Goal: Task Accomplishment & Management: Complete application form

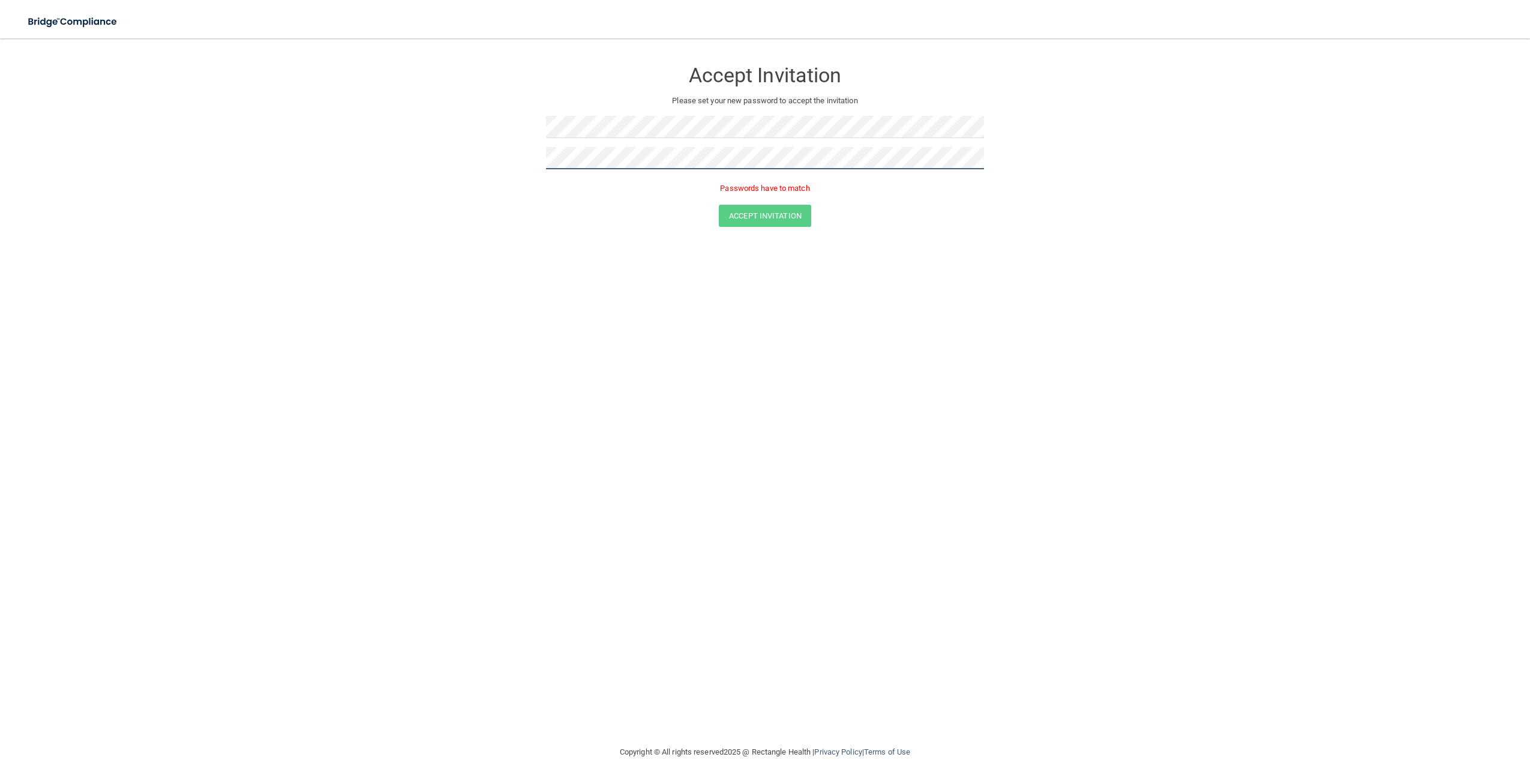
click at [719, 205] on button "Accept Invitation" at bounding box center [765, 215] width 93 height 22
click at [408, 274] on div "Accept Invitation Please set your new password to accept the invitation Token i…" at bounding box center [765, 391] width 1482 height 682
click at [785, 209] on button "Accept Invitation" at bounding box center [765, 215] width 93 height 22
click at [391, 155] on form "Accept Invitation Please set your new password to accept the invitation Token i…" at bounding box center [765, 146] width 1482 height 191
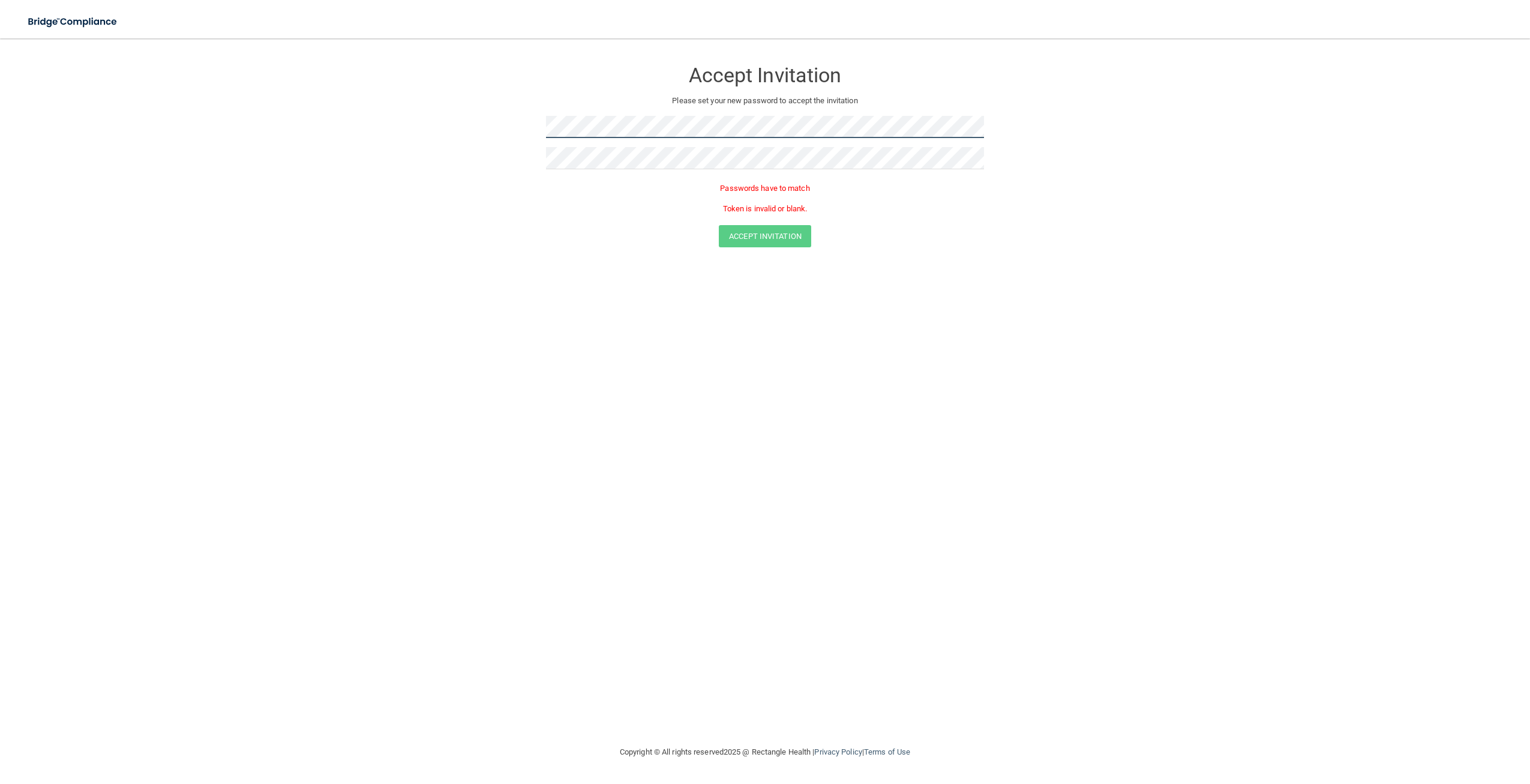
click at [422, 117] on form "Accept Invitation Please set your new password to accept the invitation Passwor…" at bounding box center [765, 156] width 1482 height 211
click at [805, 202] on button "Accept Invitation" at bounding box center [765, 198] width 93 height 22
click at [773, 197] on button "Accept Invitation" at bounding box center [765, 198] width 93 height 22
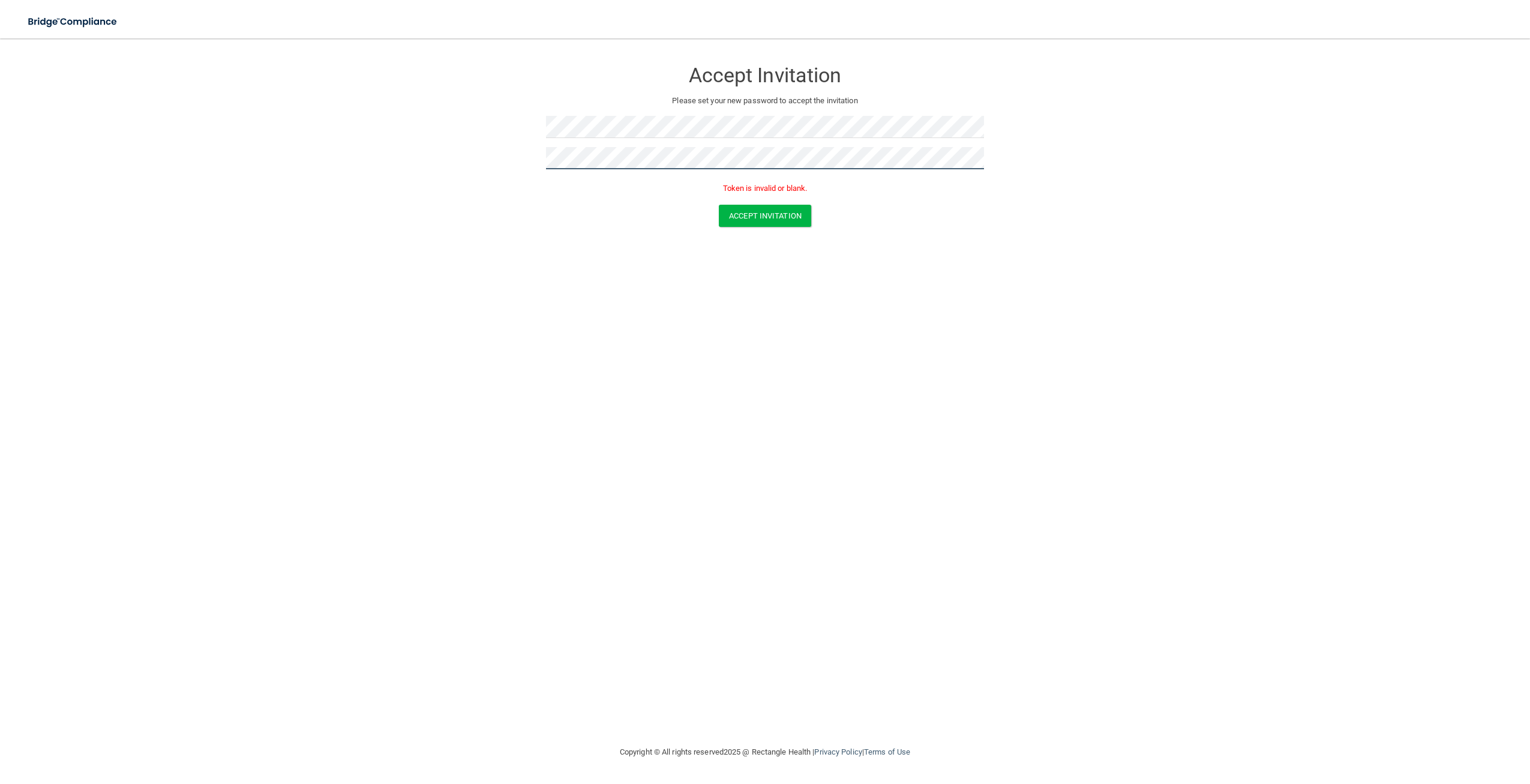
click at [470, 149] on form "Accept Invitation Please set your new password to accept the invitation Token i…" at bounding box center [765, 146] width 1482 height 191
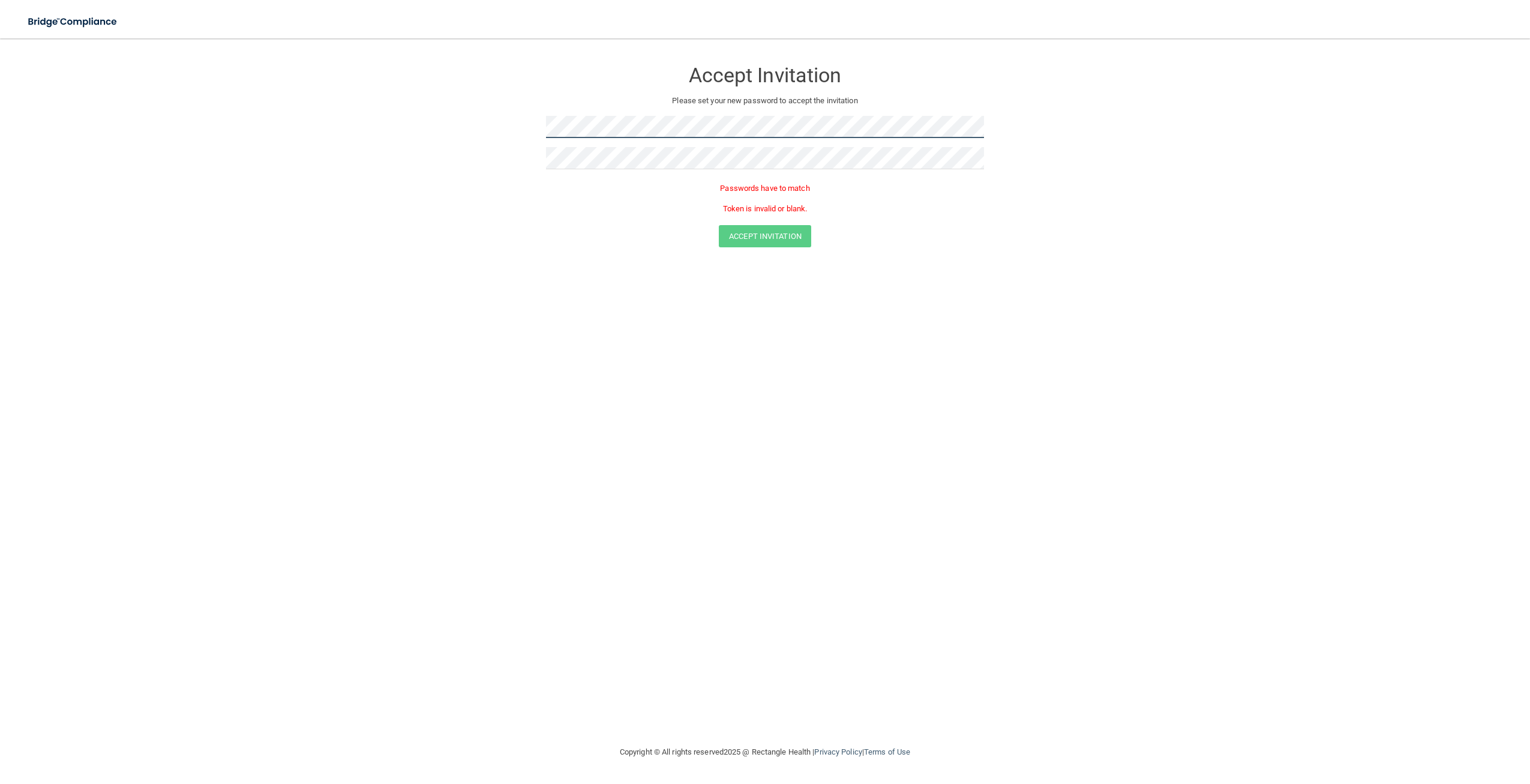
click at [431, 130] on form "Accept Invitation Please set your new password to accept the invitation Passwor…" at bounding box center [765, 156] width 1482 height 211
drag, startPoint x: 801, startPoint y: 270, endPoint x: 798, endPoint y: 261, distance: 9.5
click at [801, 269] on form "Accept Invitation Please set your new password to accept the invitation Passwor…" at bounding box center [765, 166] width 1482 height 232
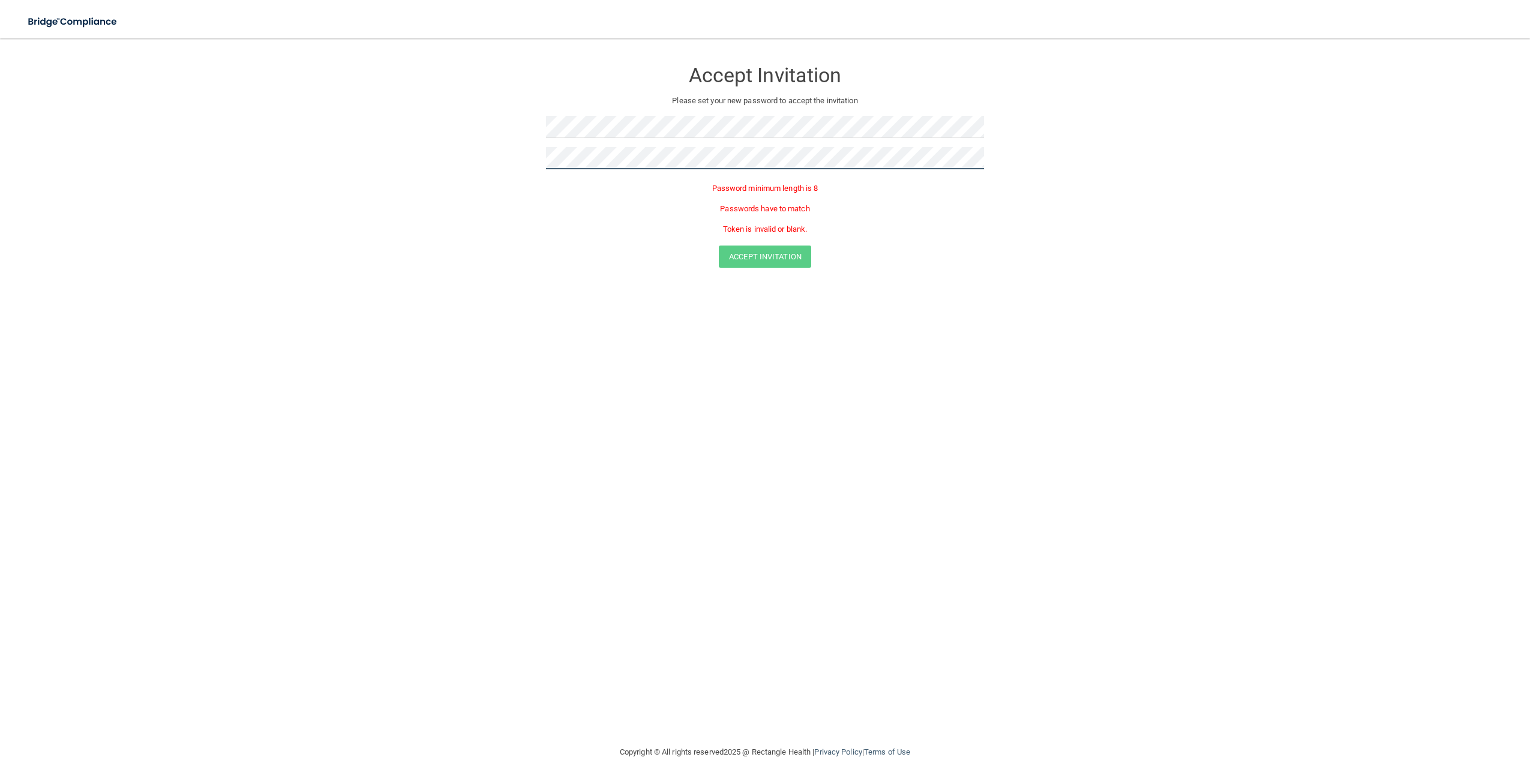
click at [482, 142] on form "Accept Invitation Please set your new password to accept the invitation Passwor…" at bounding box center [765, 166] width 1482 height 232
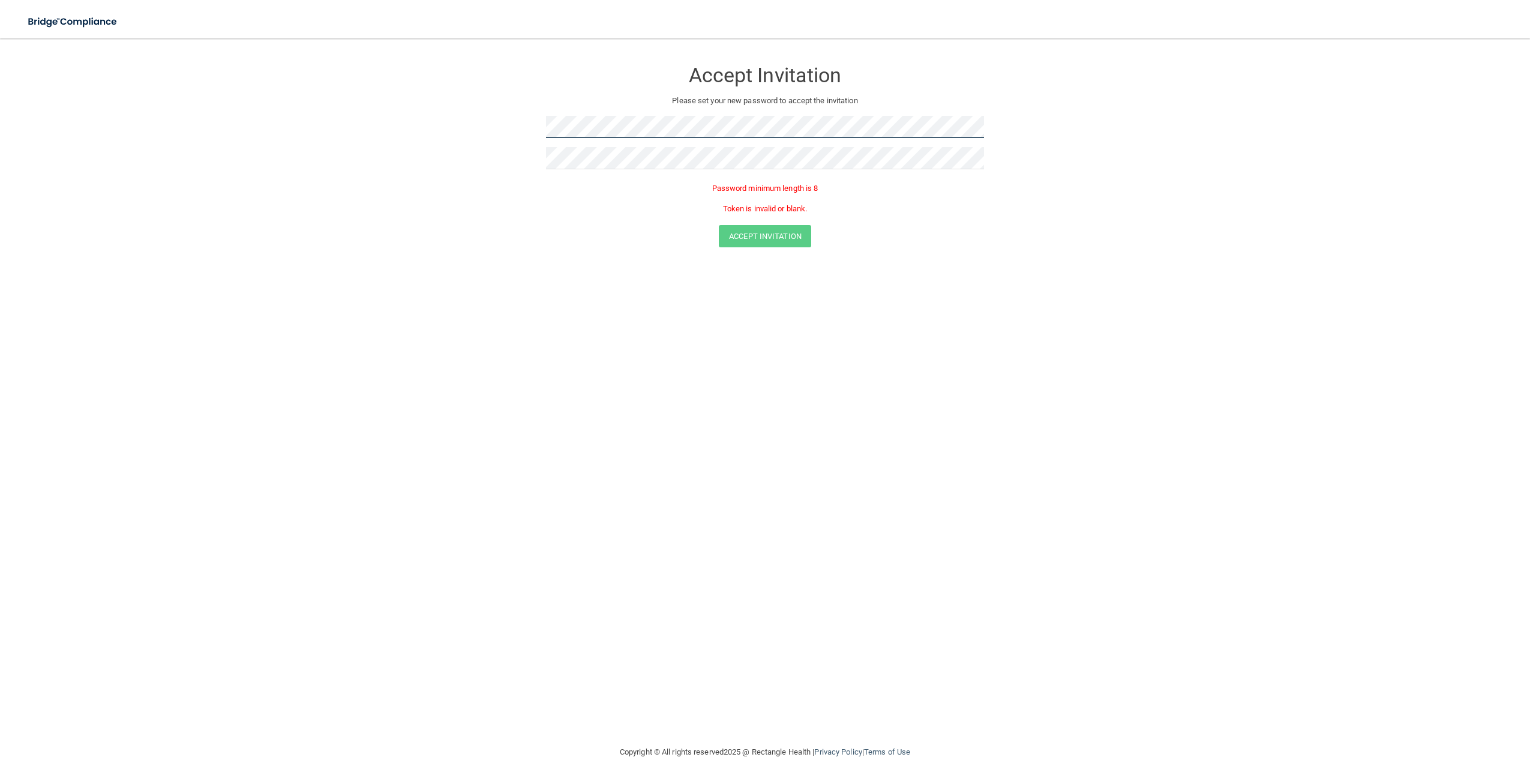
click at [544, 123] on form "Accept Invitation Please set your new password to accept the invitation Passwor…" at bounding box center [765, 156] width 1482 height 211
click at [769, 215] on button "Accept Invitation" at bounding box center [765, 215] width 93 height 22
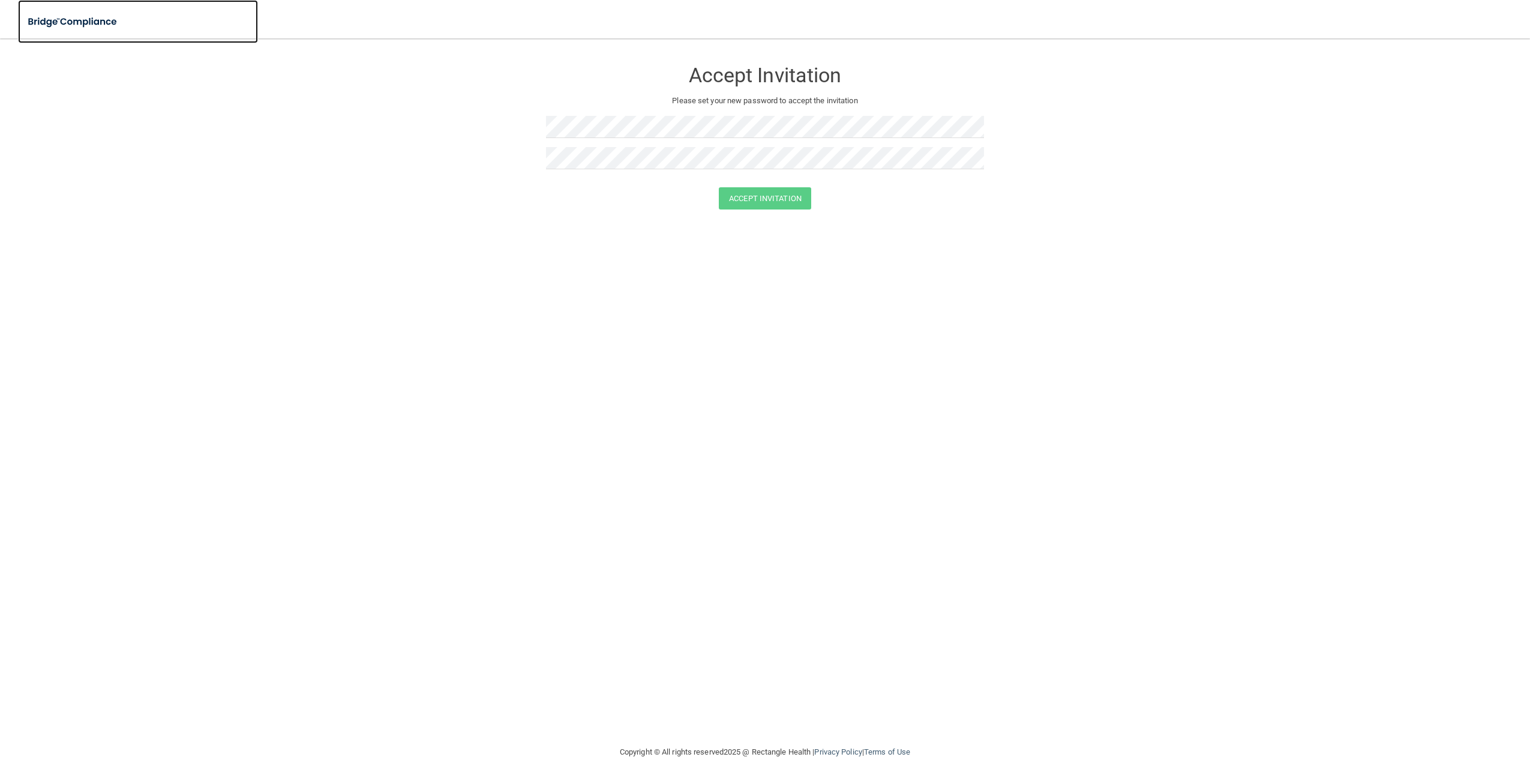
click at [88, 20] on img at bounding box center [73, 22] width 111 height 24
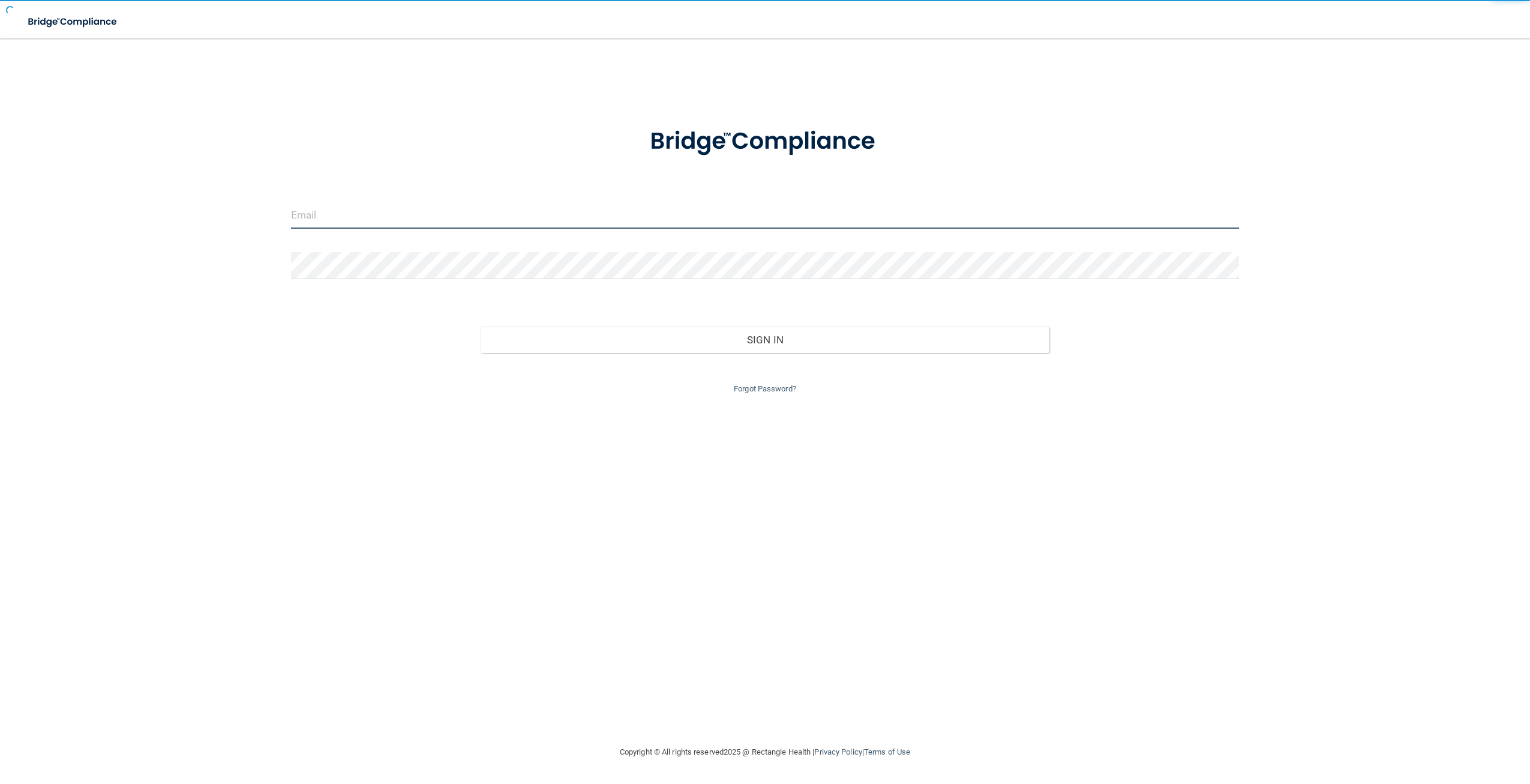
type input "darby.collins@fyzical.com"
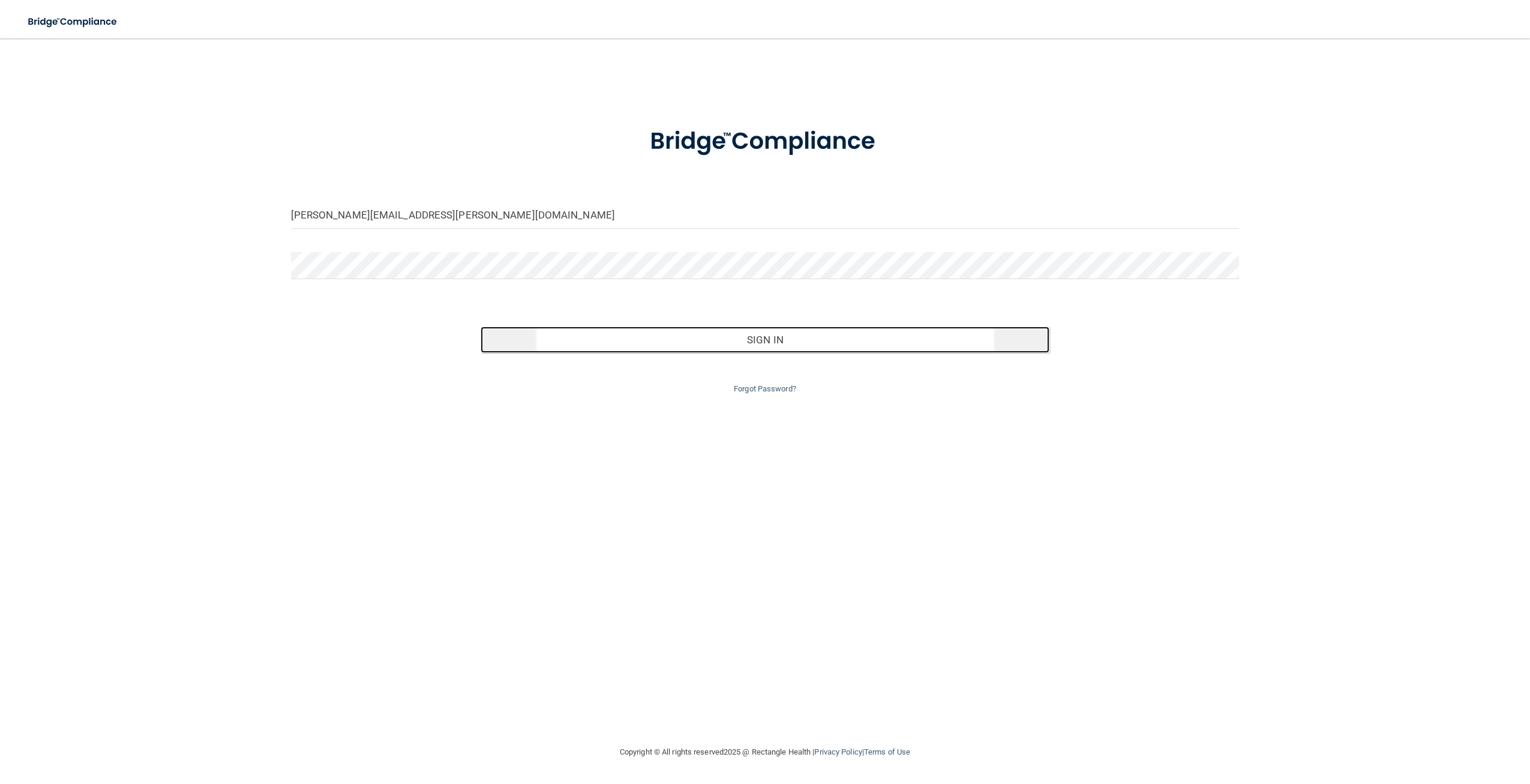
click at [732, 350] on button "Sign In" at bounding box center [765, 340] width 569 height 27
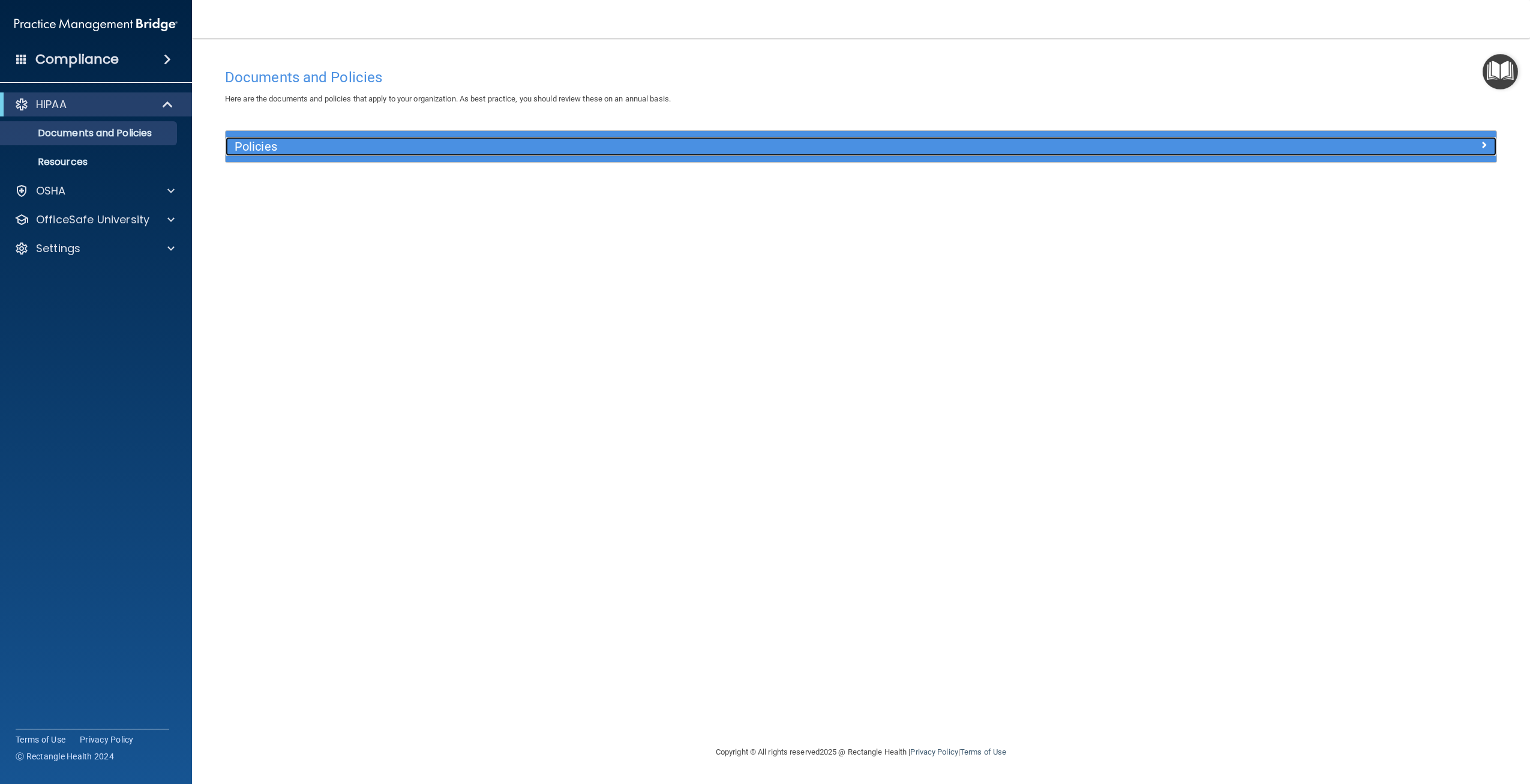
click at [261, 151] on h5 "Policies" at bounding box center [702, 146] width 936 height 13
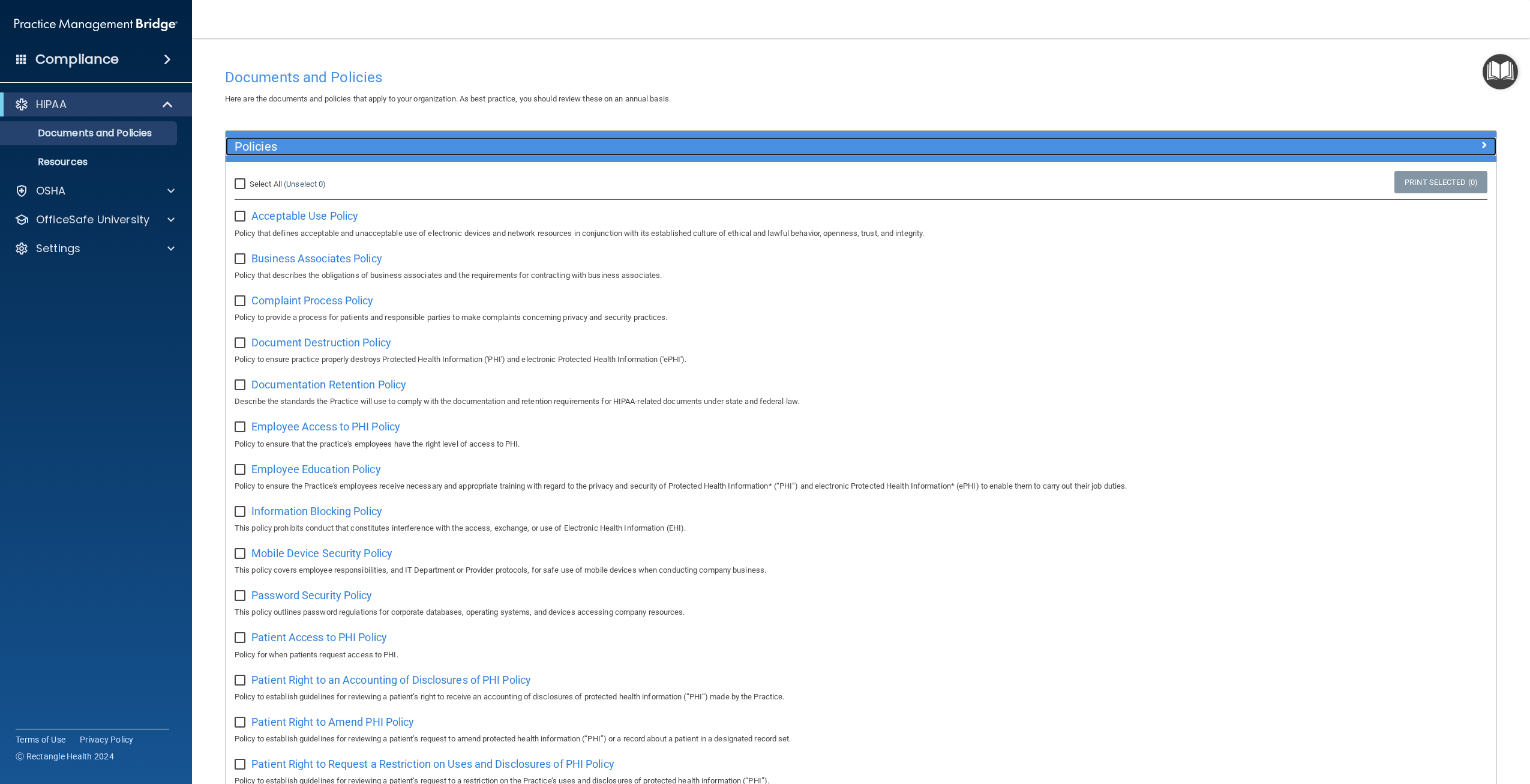
click at [273, 148] on h5 "Policies" at bounding box center [702, 146] width 936 height 13
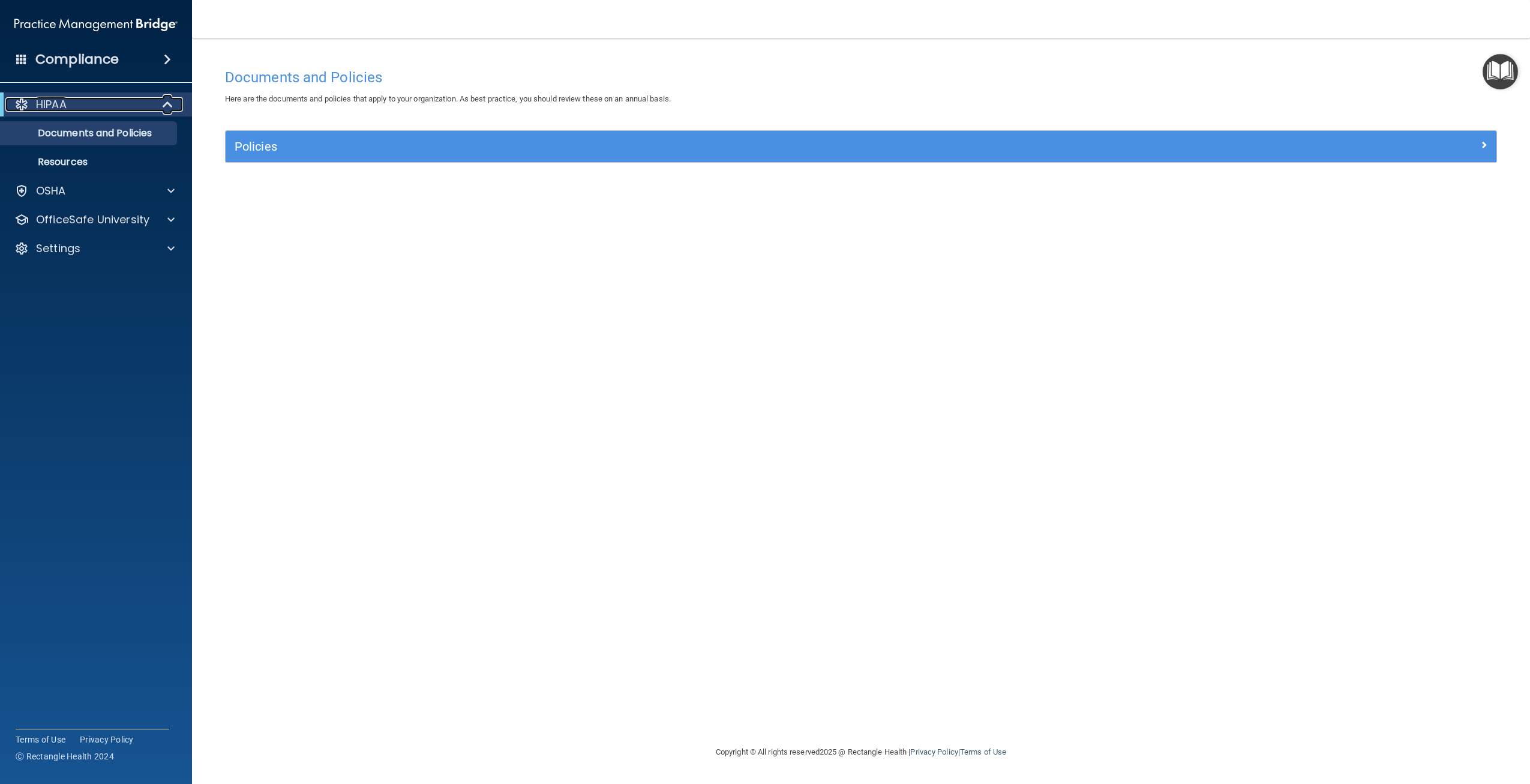
click at [70, 106] on div "HIPAA" at bounding box center [80, 104] width 148 height 14
click at [80, 133] on p "Documents and Policies" at bounding box center [90, 133] width 164 height 12
click at [128, 103] on div "HIPAA" at bounding box center [80, 104] width 148 height 14
click at [79, 104] on div "HIPAA" at bounding box center [80, 104] width 148 height 14
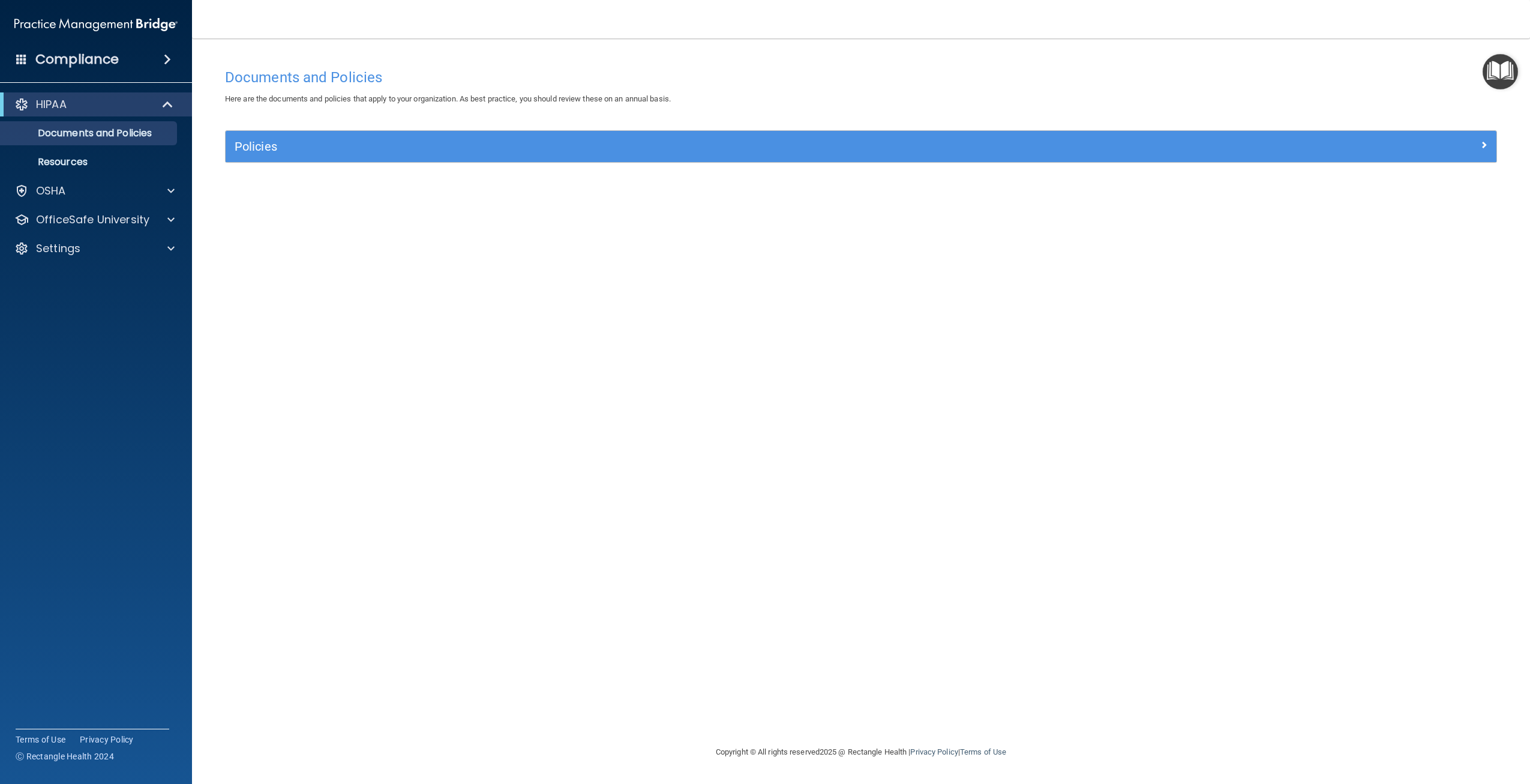
click at [79, 64] on h4 "Compliance" at bounding box center [77, 59] width 83 height 17
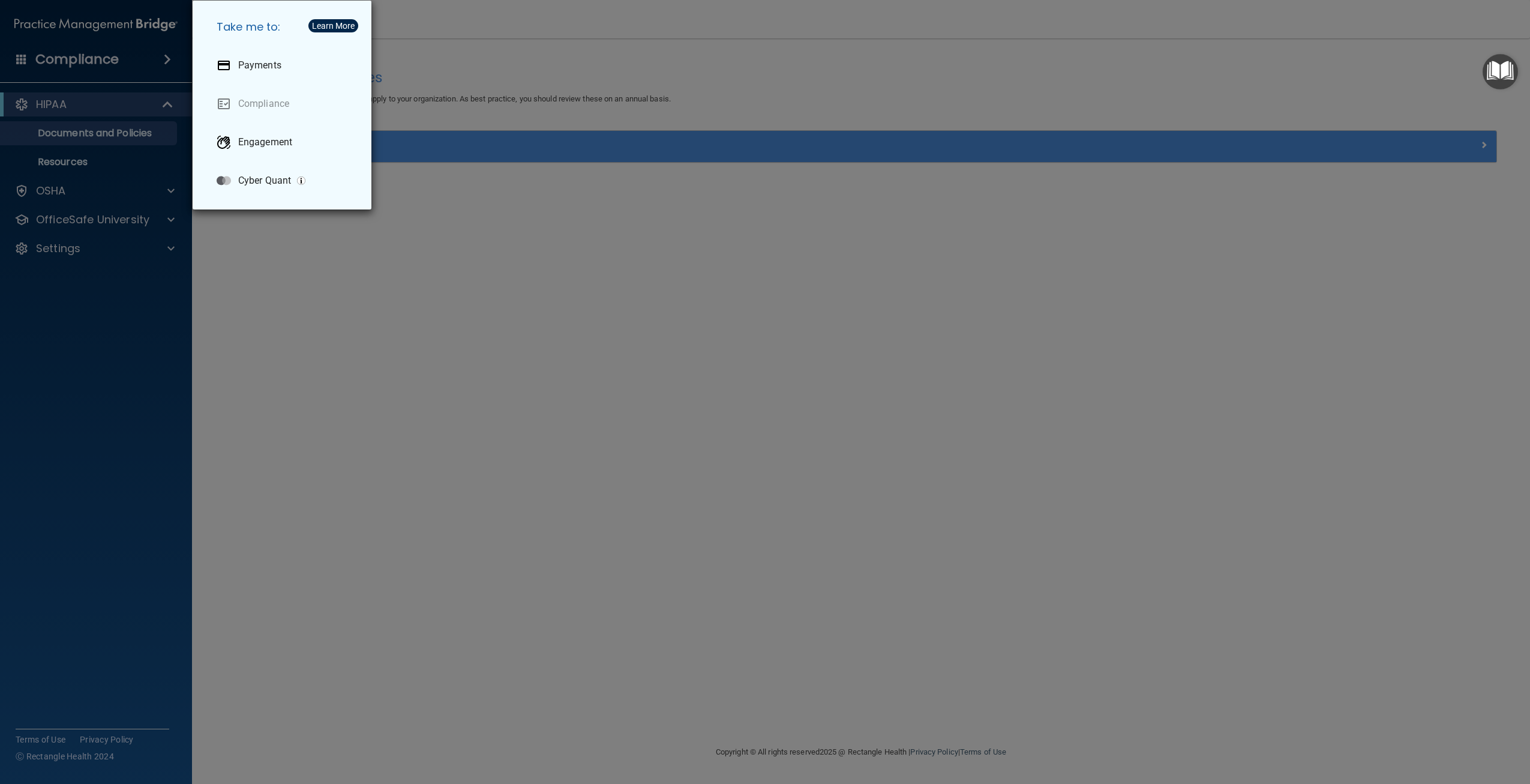
click at [275, 294] on div "Take me to: Payments Compliance Engagement Cyber Quant" at bounding box center [765, 392] width 1530 height 784
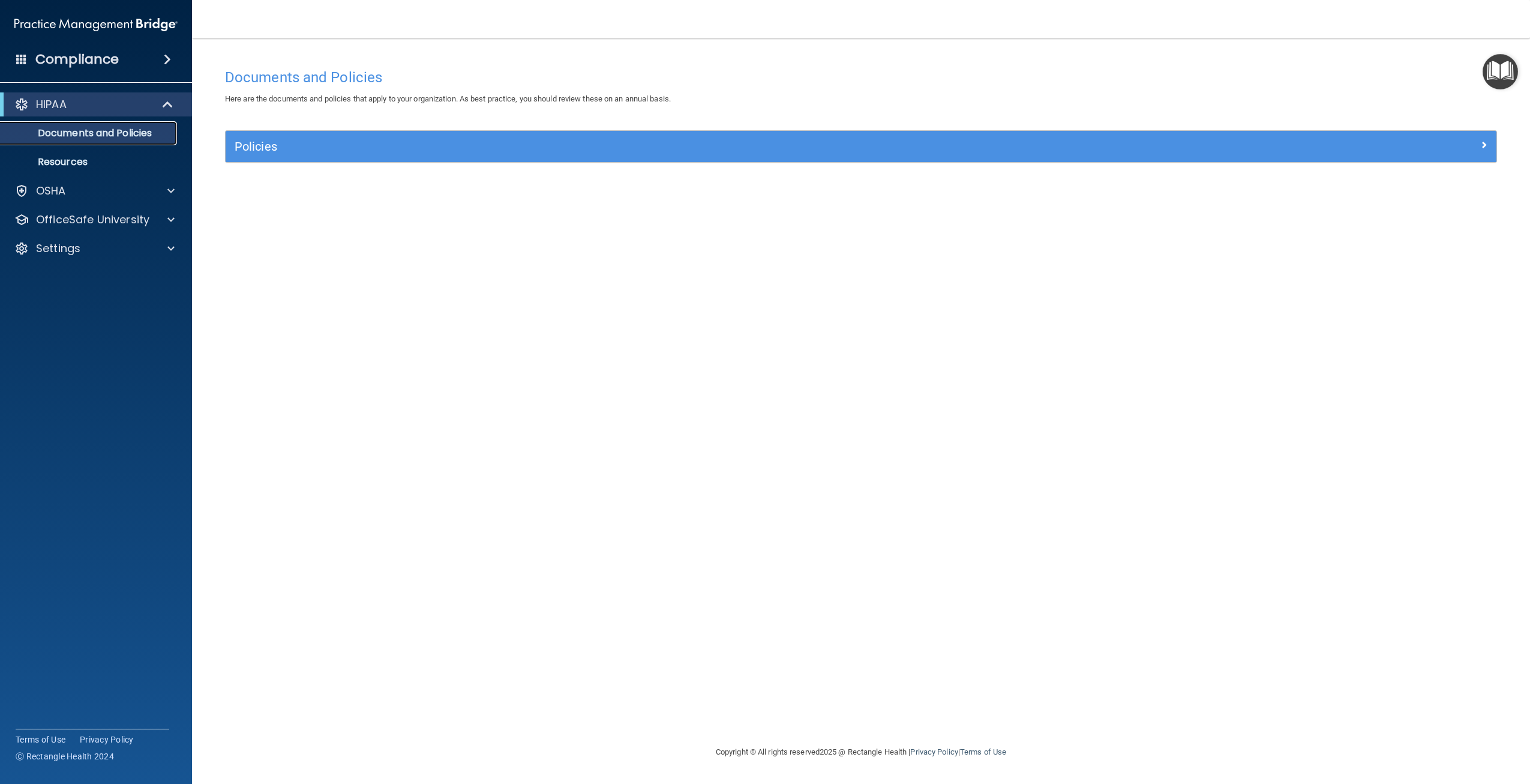
click at [122, 136] on p "Documents and Policies" at bounding box center [90, 133] width 164 height 12
click at [319, 160] on div "Policies" at bounding box center [861, 146] width 1271 height 31
click at [1139, 588] on div "Documents and Policies Here are the documents and policies that apply to your o…" at bounding box center [861, 403] width 1290 height 682
click at [276, 157] on div "Policies" at bounding box center [861, 146] width 1271 height 31
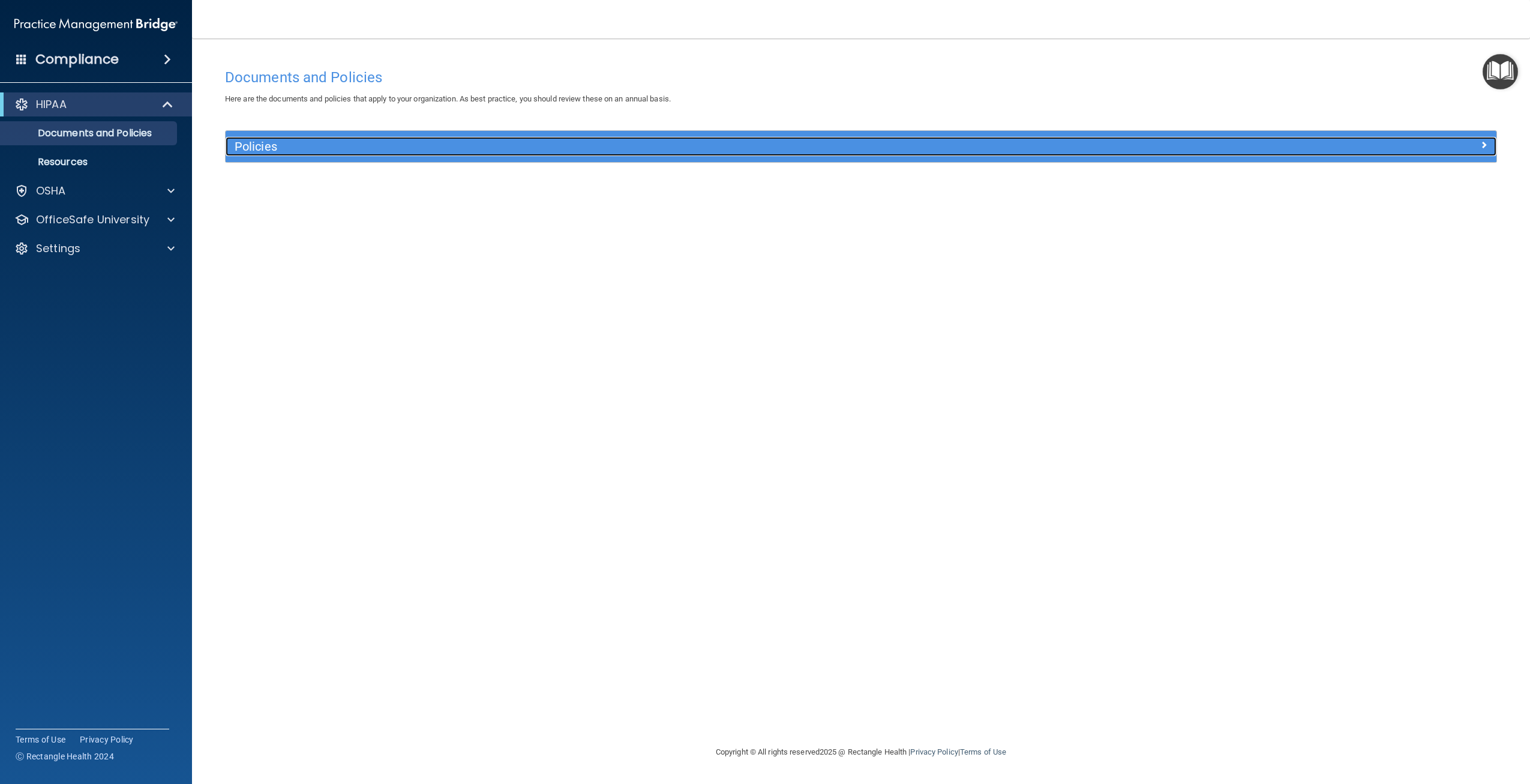
click at [276, 150] on h5 "Policies" at bounding box center [702, 146] width 936 height 13
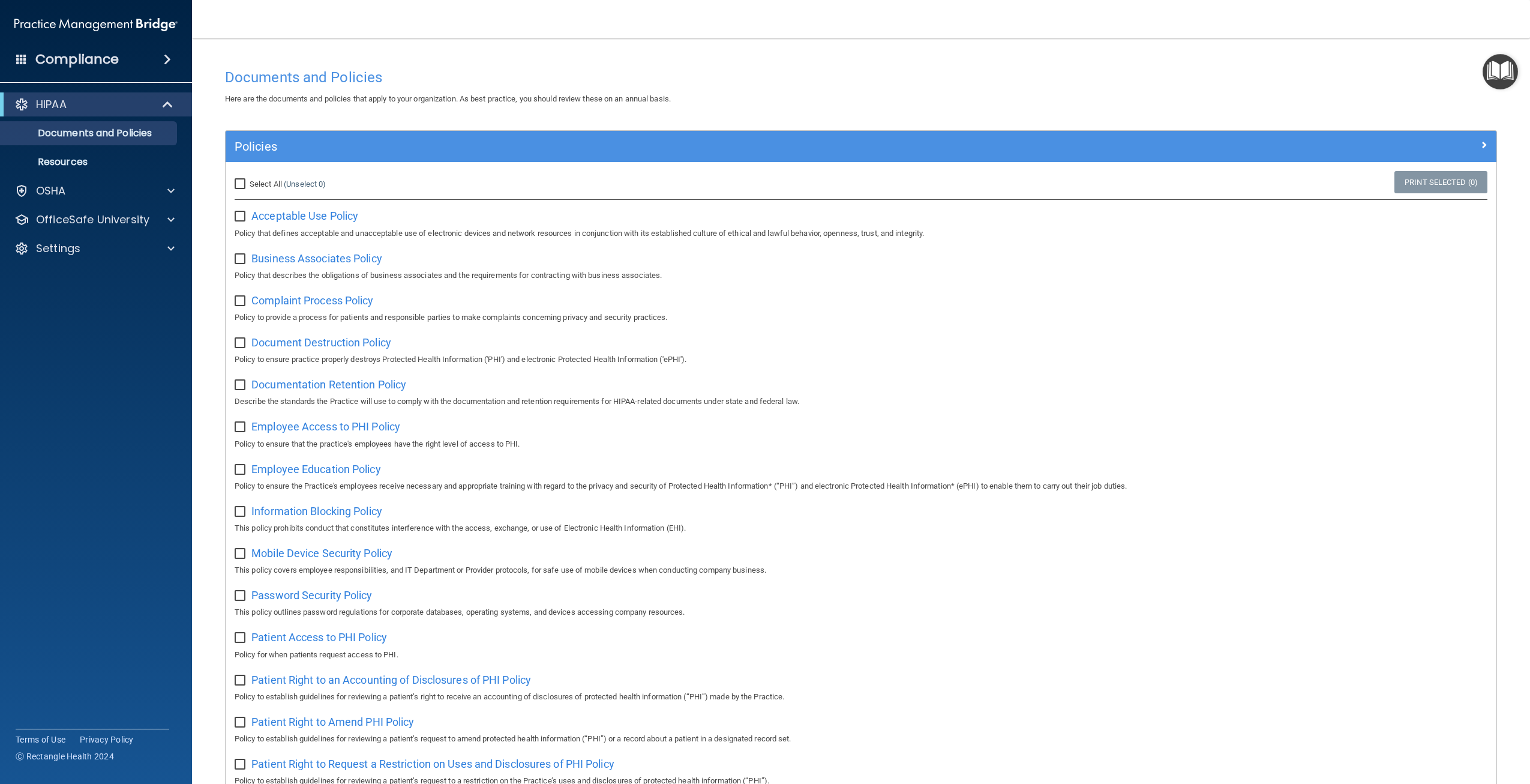
click at [258, 179] on label "Select All (Unselect 0) Unselect All" at bounding box center [280, 185] width 91 height 14
click at [248, 179] on input "Select All (Unselect 0) Unselect All" at bounding box center [241, 184] width 14 height 9
checkbox input "true"
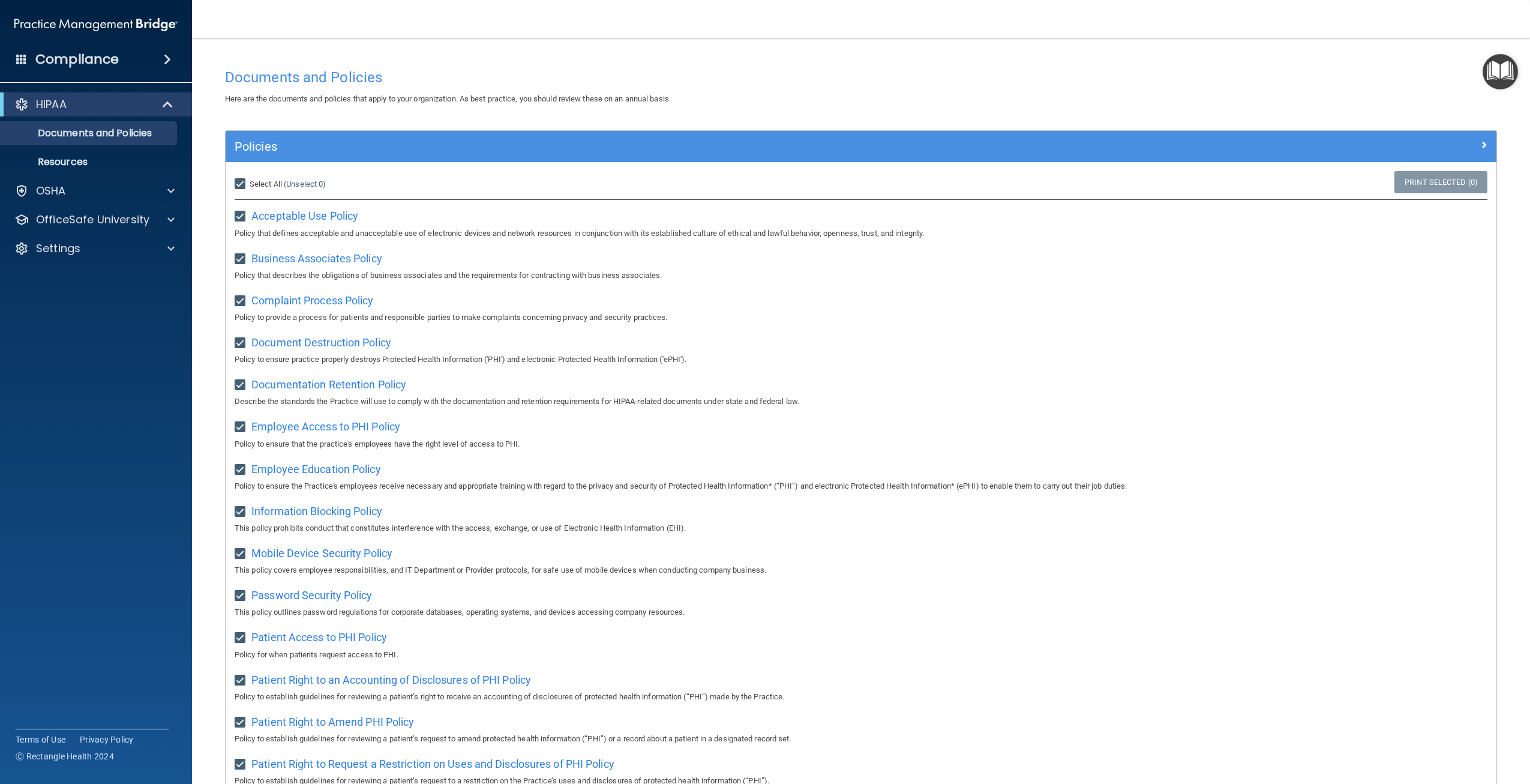
checkbox input "true"
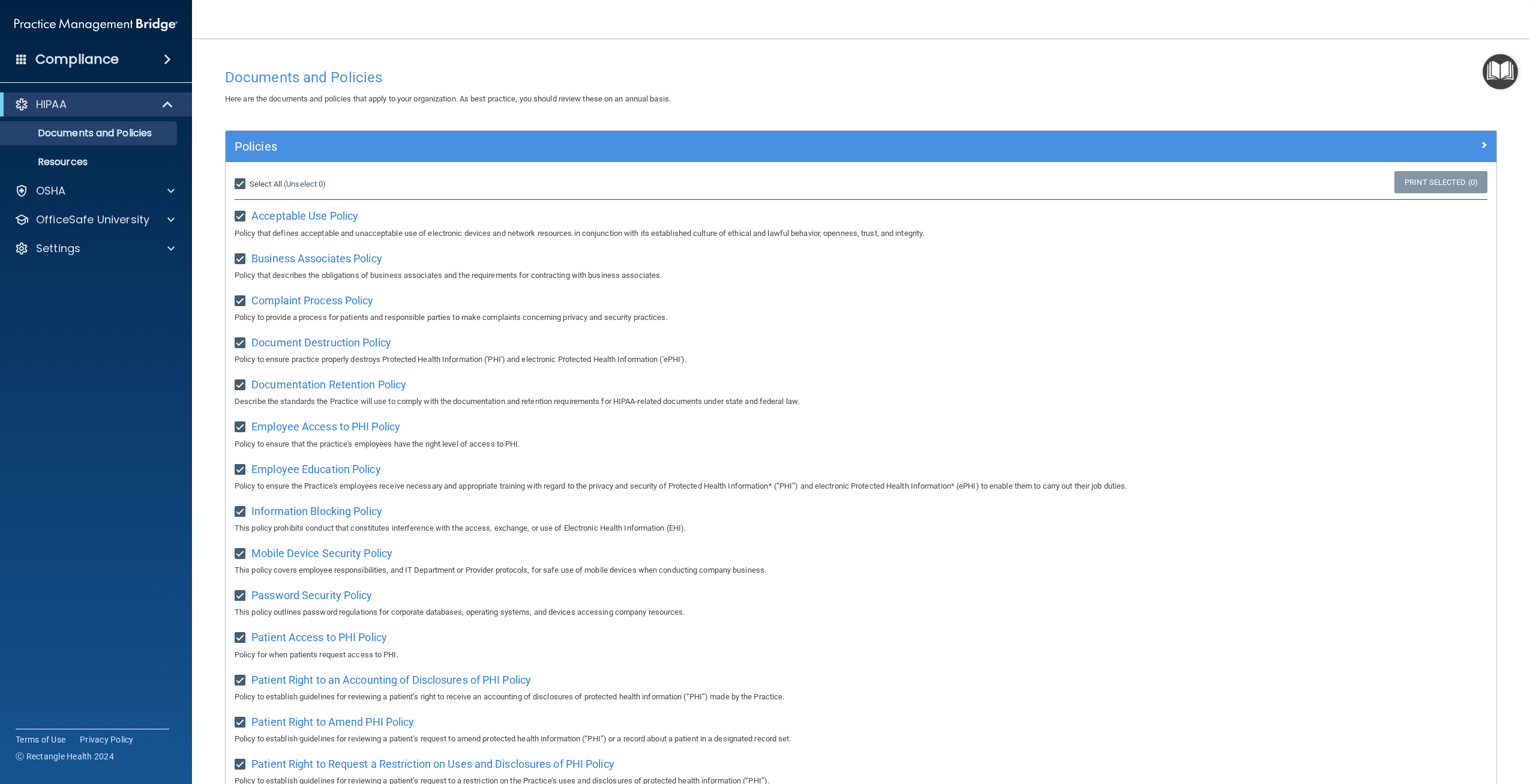
checkbox input "true"
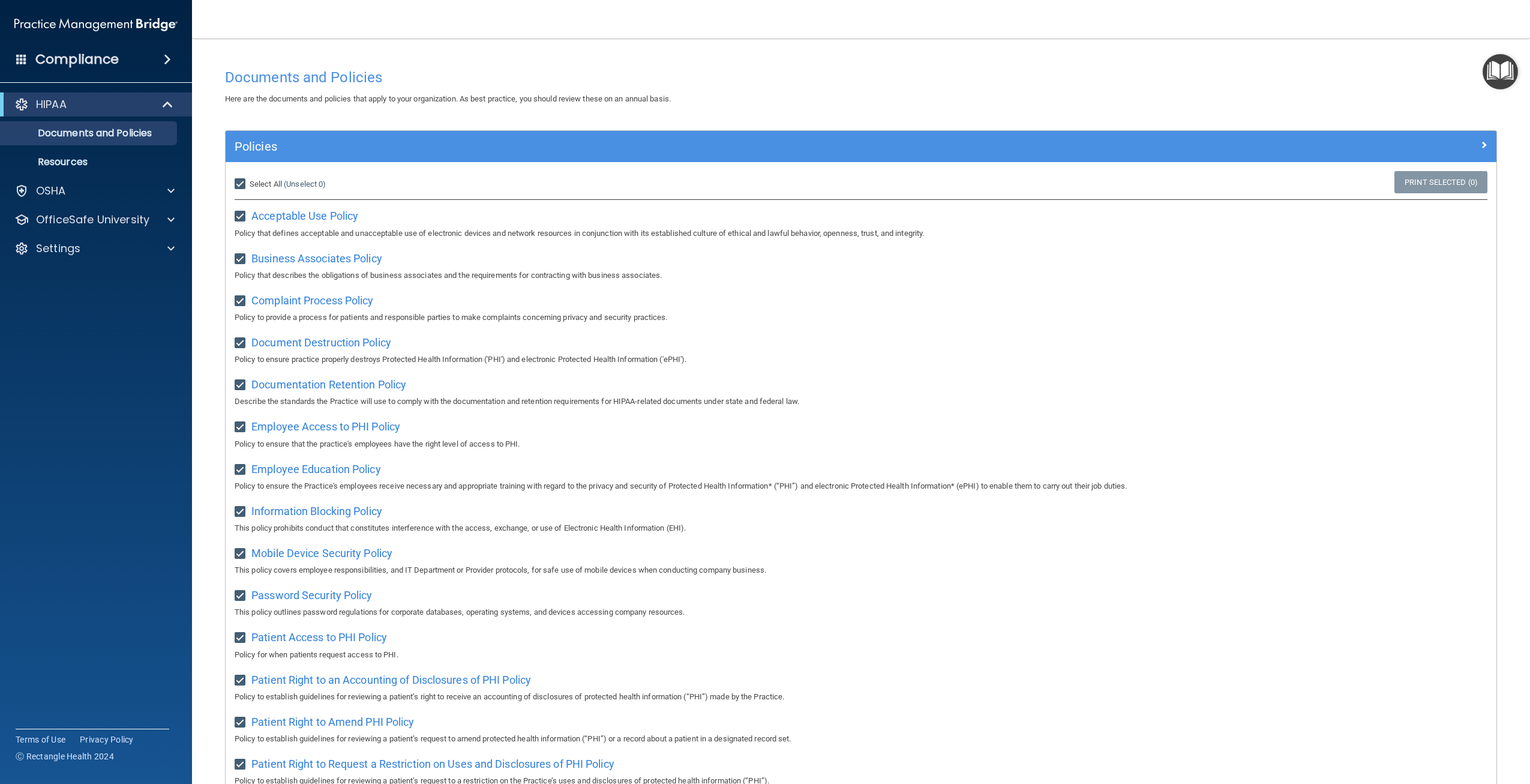
checkbox input "true"
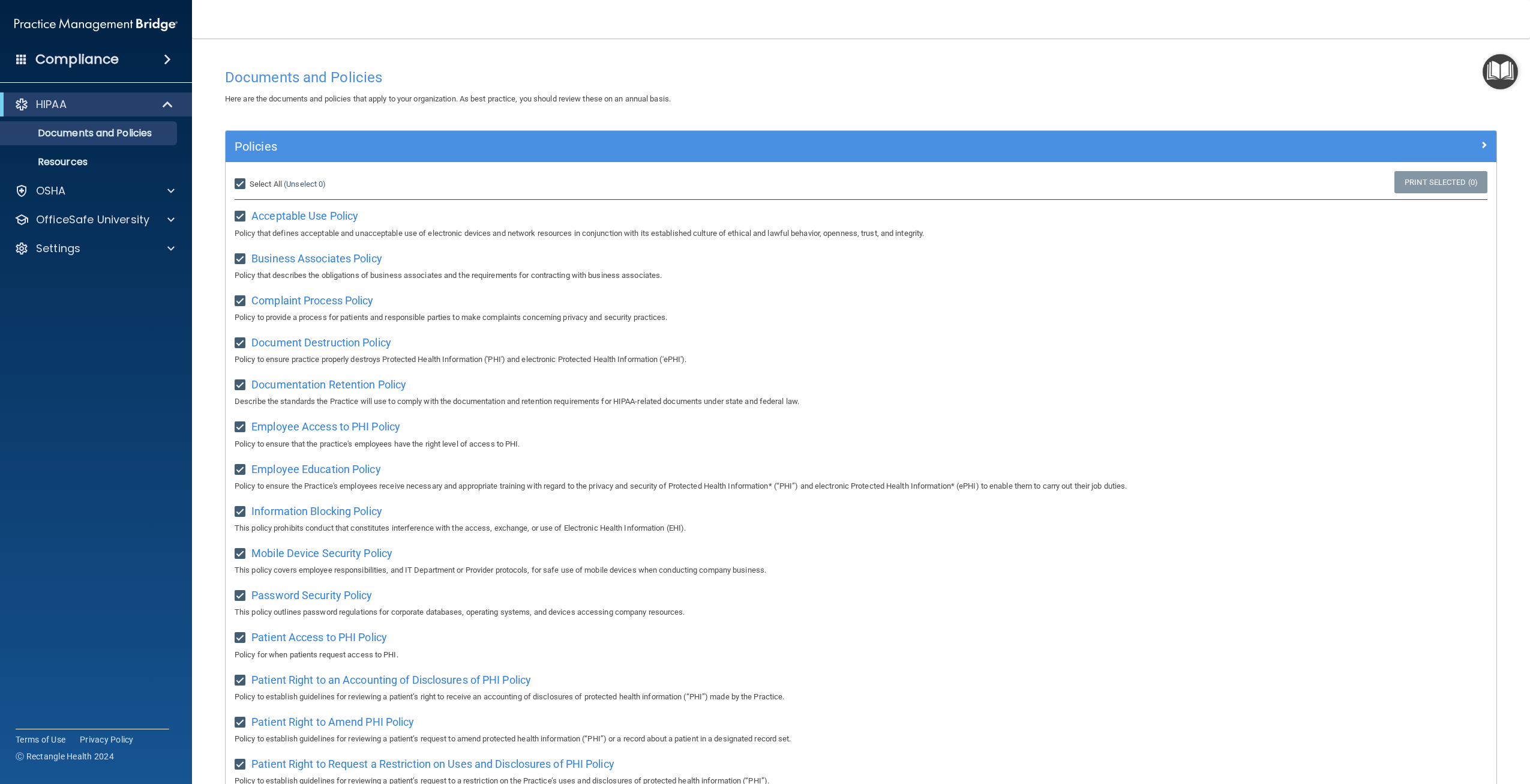
checkbox input "true"
click at [267, 181] on span "Unselect All" at bounding box center [270, 184] width 41 height 9
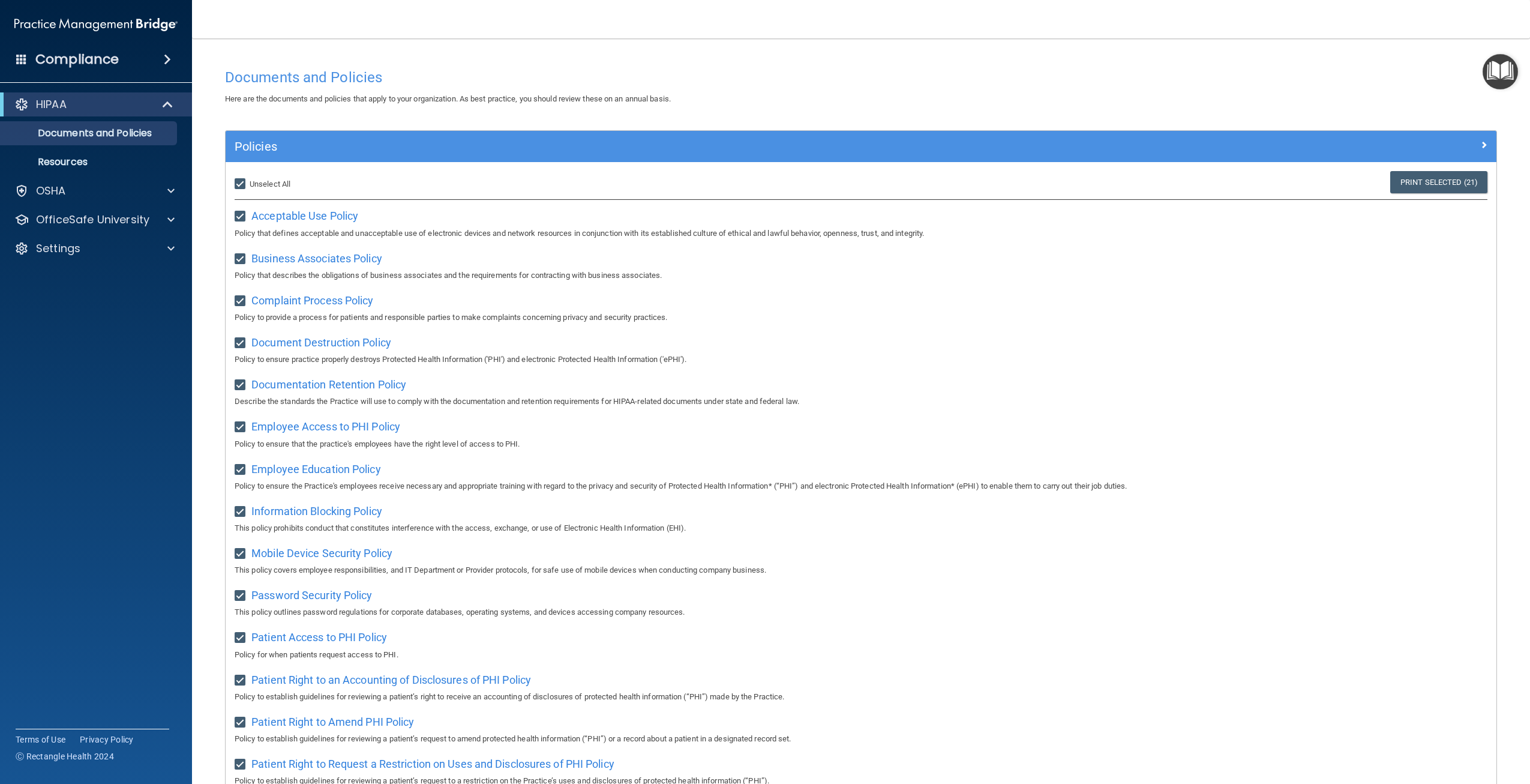
click at [248, 181] on input "Select All (Unselect 21) Unselect All" at bounding box center [241, 184] width 14 height 9
checkbox input "false"
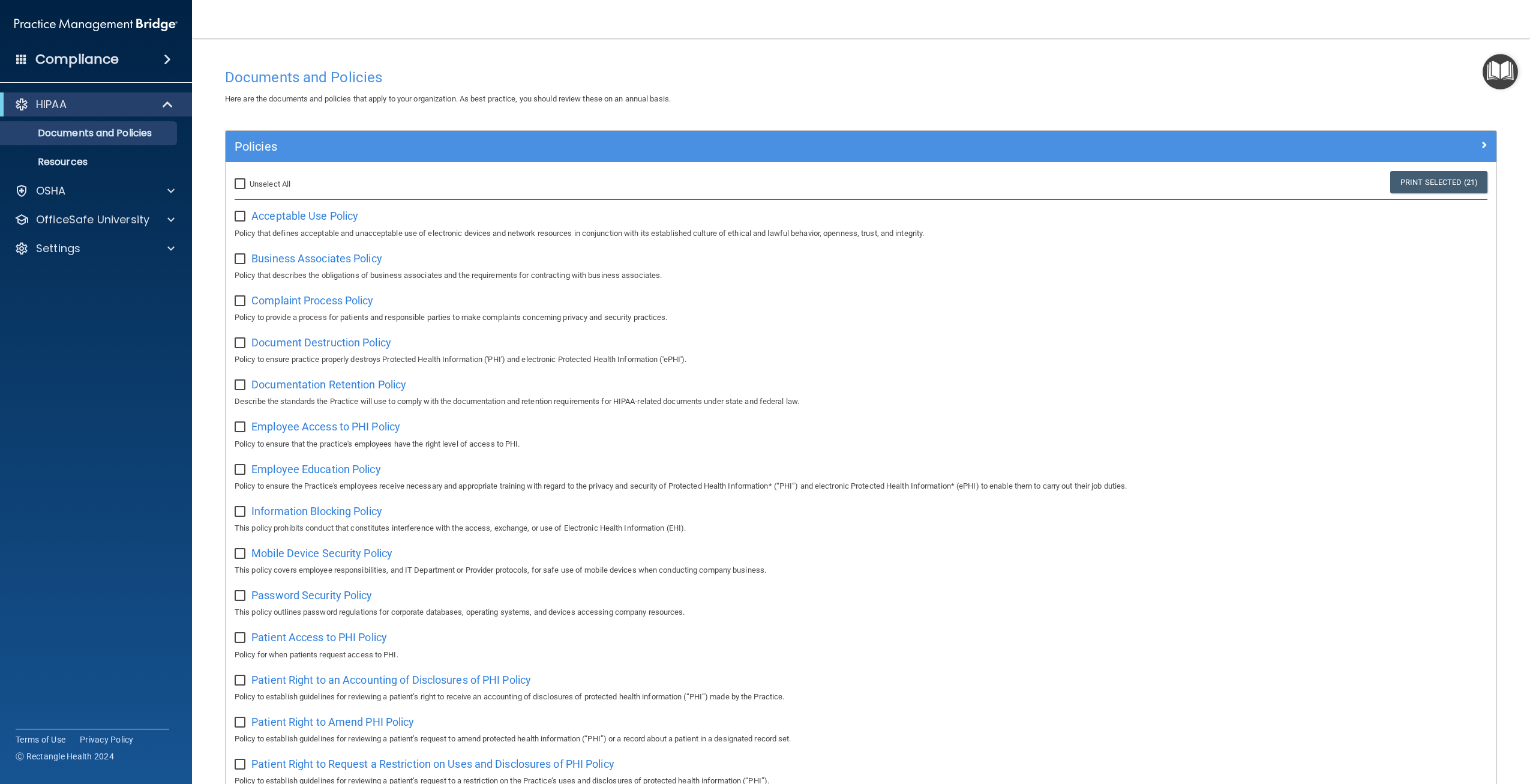
checkbox input "false"
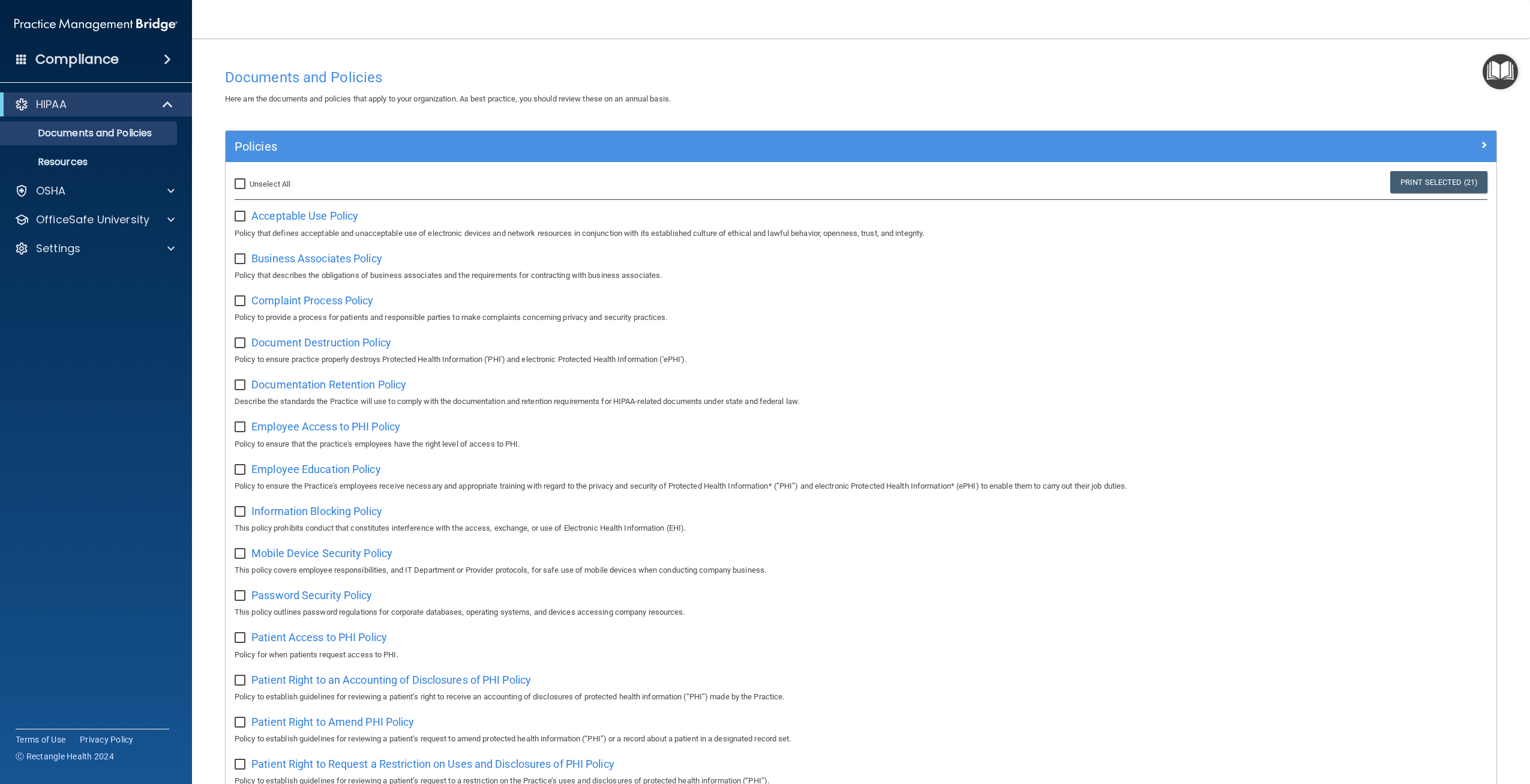
checkbox input "false"
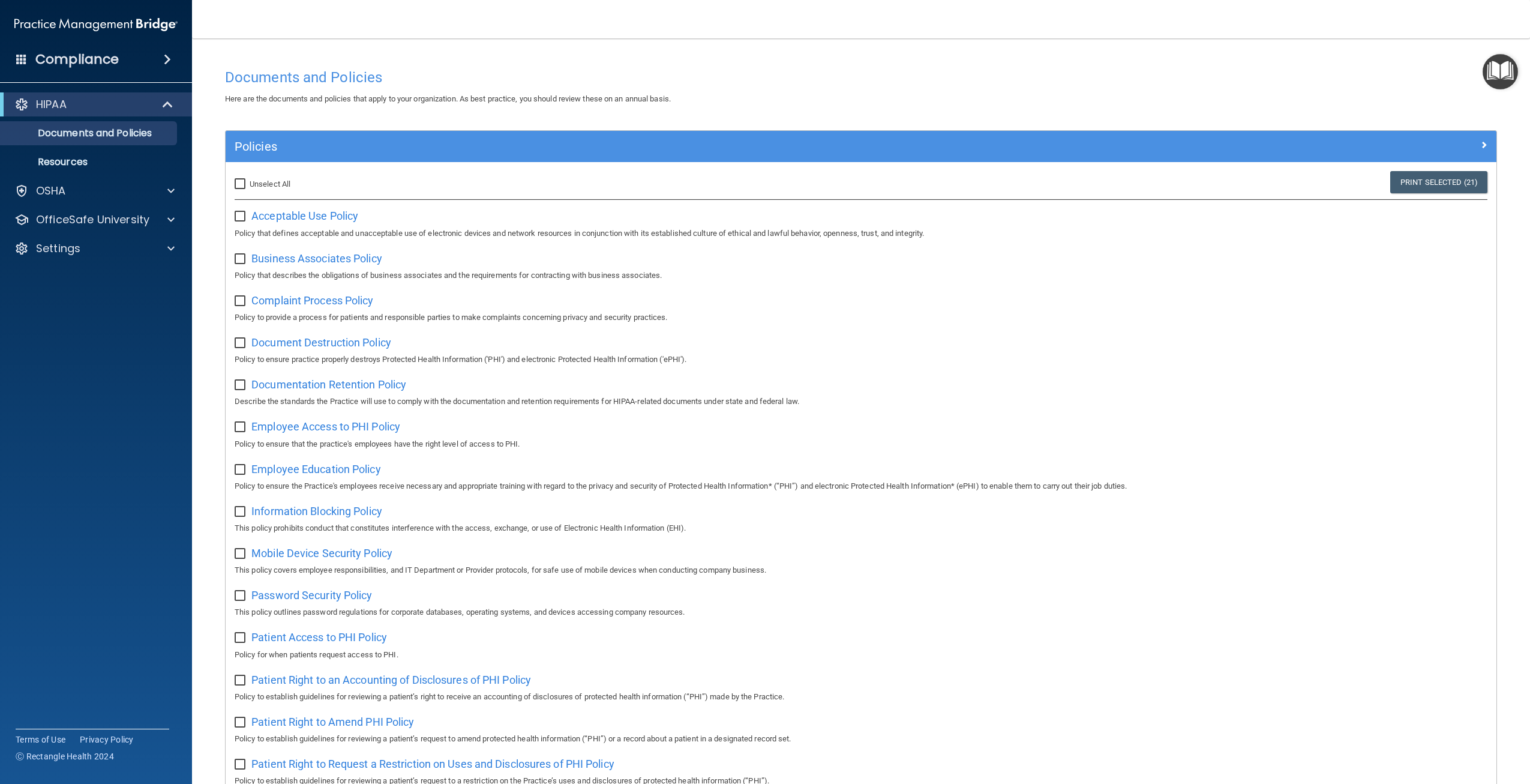
checkbox input "false"
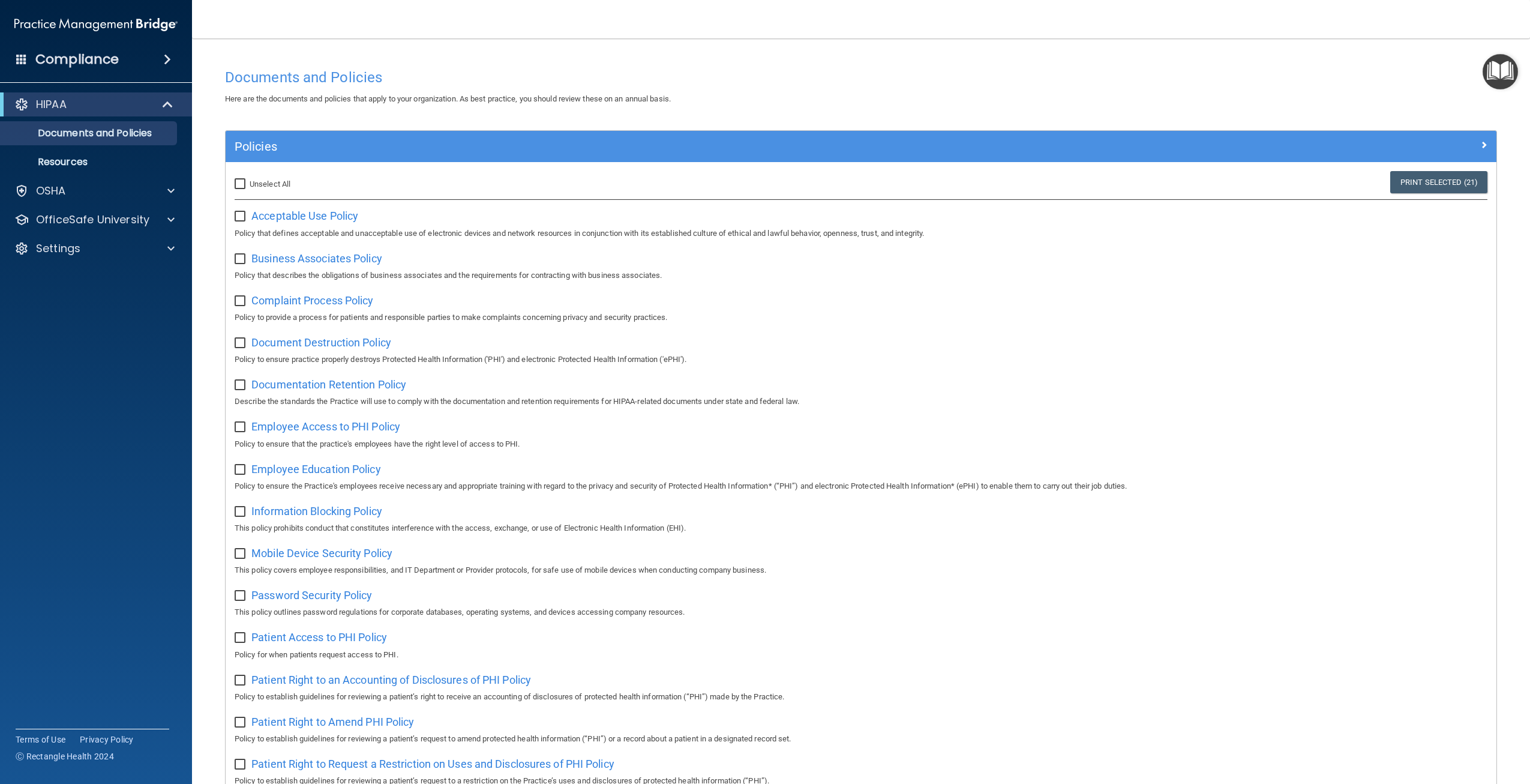
checkbox input "false"
click at [303, 216] on span "Acceptable Use Policy" at bounding box center [304, 216] width 107 height 13
click at [335, 258] on span "Business Associates Policy" at bounding box center [317, 258] width 131 height 13
